Goal: Task Accomplishment & Management: Manage account settings

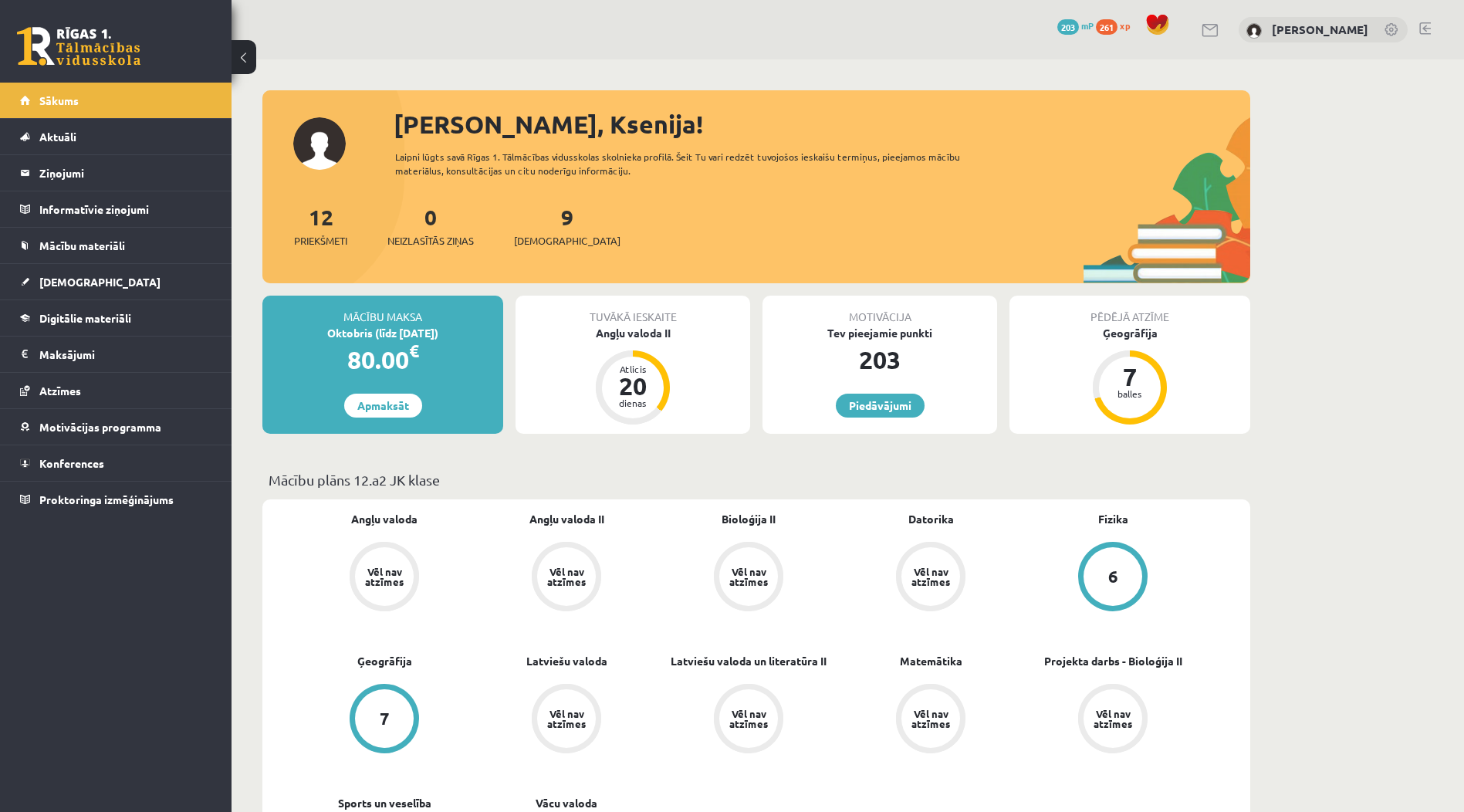
click at [1430, 21] on div "0 Dāvanas 203 mP 261 xp Ksenija Tereško" at bounding box center [848, 30] width 1232 height 59
click at [1425, 27] on link at bounding box center [1425, 28] width 11 height 12
